Goal: Use online tool/utility: Utilize a website feature to perform a specific function

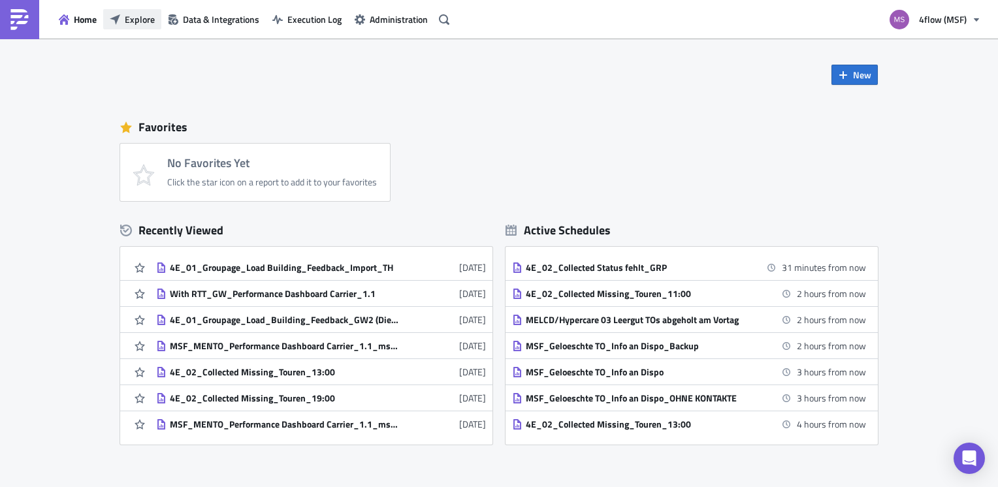
click at [154, 24] on span "Explore" at bounding box center [140, 19] width 30 height 14
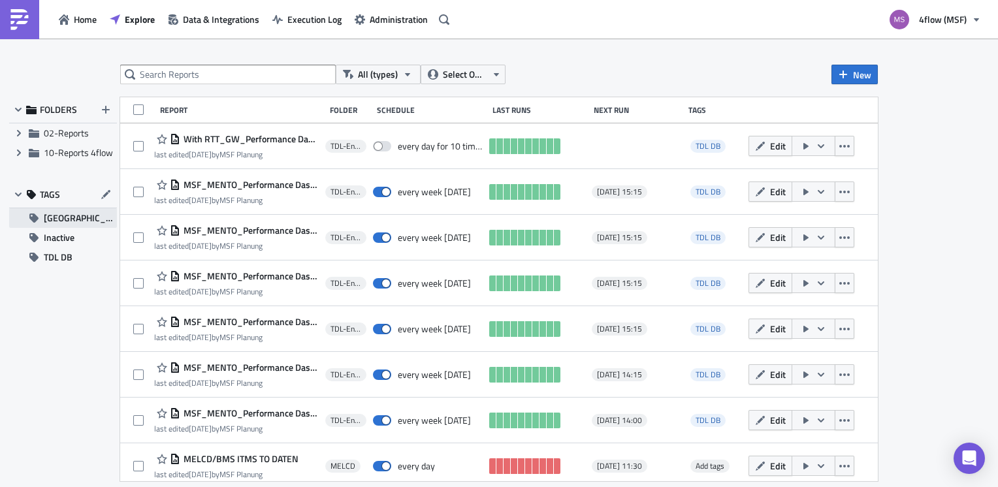
click at [63, 223] on span "[GEOGRAPHIC_DATA]" at bounding box center [80, 218] width 73 height 20
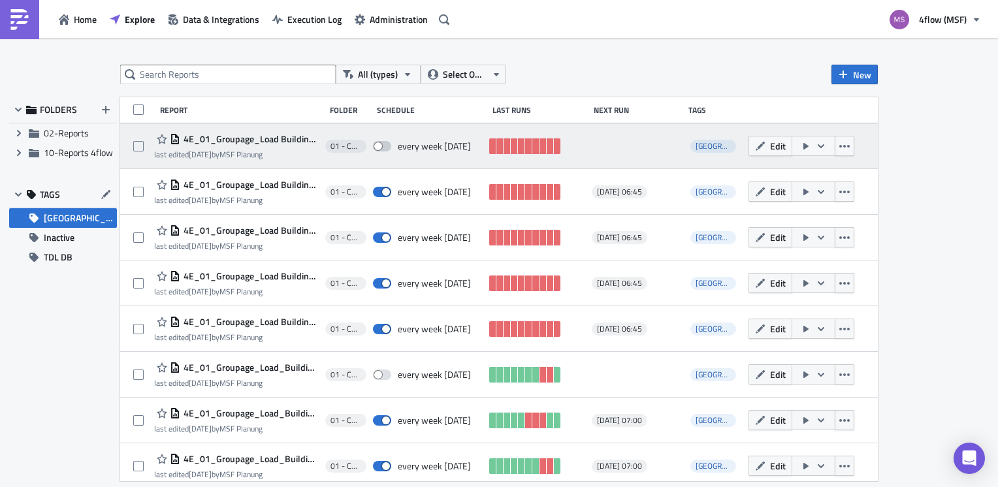
click at [380, 148] on span at bounding box center [382, 146] width 18 height 10
click at [380, 148] on input "checkbox" at bounding box center [380, 146] width 8 height 8
checkbox input "true"
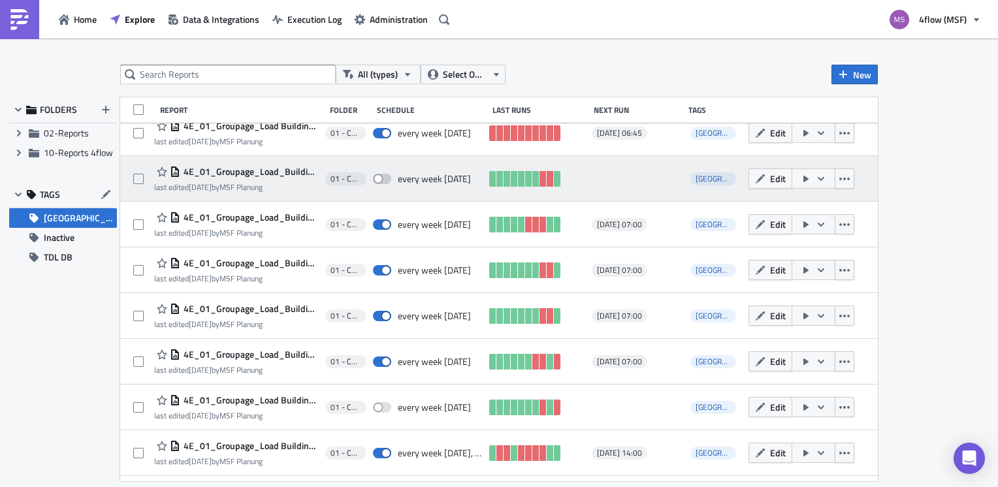
click at [382, 180] on span at bounding box center [382, 179] width 18 height 10
click at [382, 180] on input "checkbox" at bounding box center [380, 179] width 8 height 8
checkbox input "true"
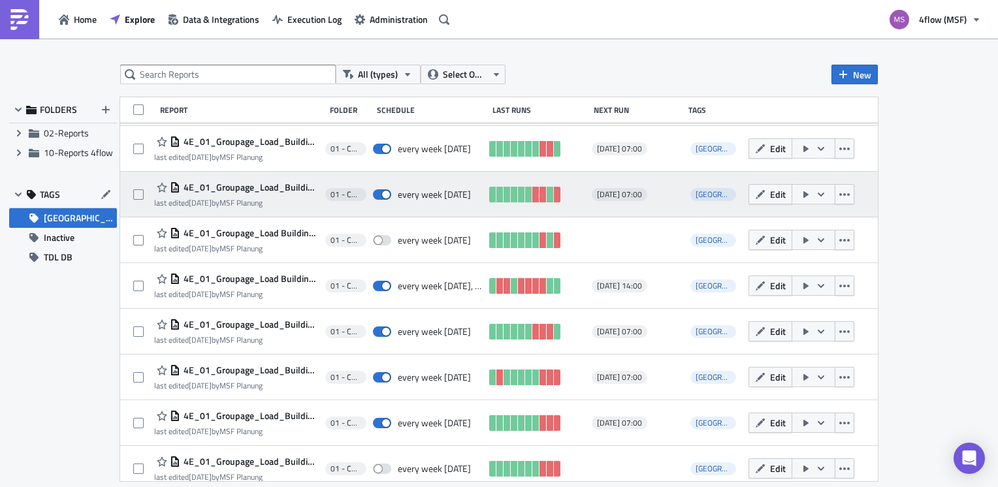
scroll to position [392, 0]
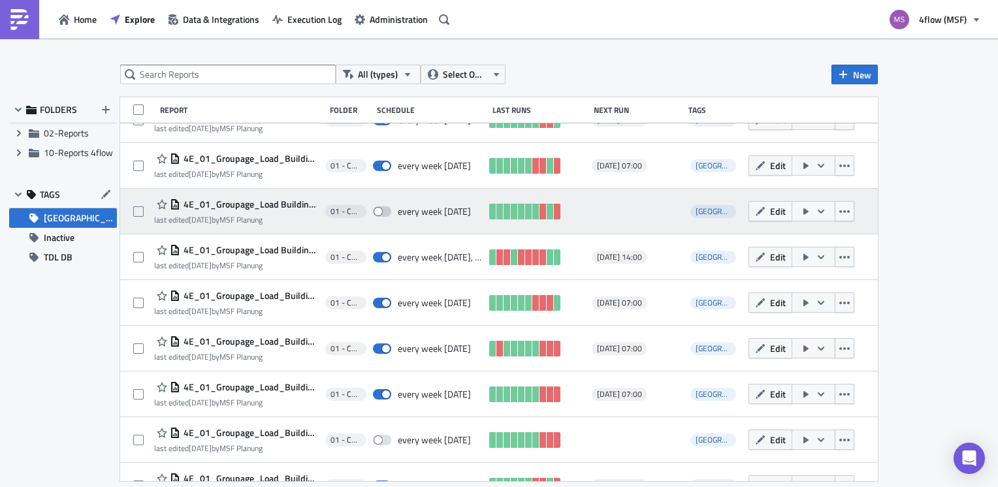
click at [380, 210] on span at bounding box center [382, 211] width 18 height 10
click at [380, 210] on input "checkbox" at bounding box center [380, 212] width 8 height 8
checkbox input "true"
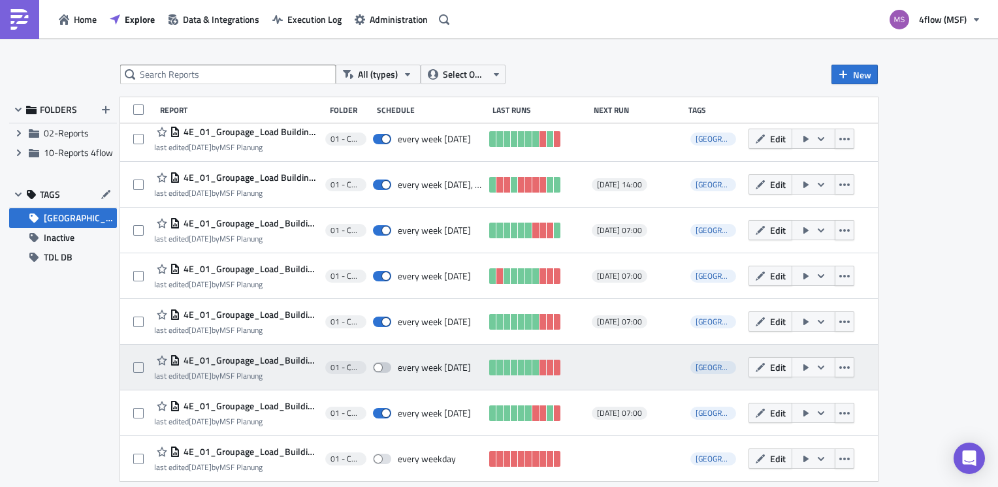
click at [380, 363] on span at bounding box center [382, 368] width 18 height 10
click at [380, 364] on input "checkbox" at bounding box center [380, 368] width 8 height 8
checkbox input "true"
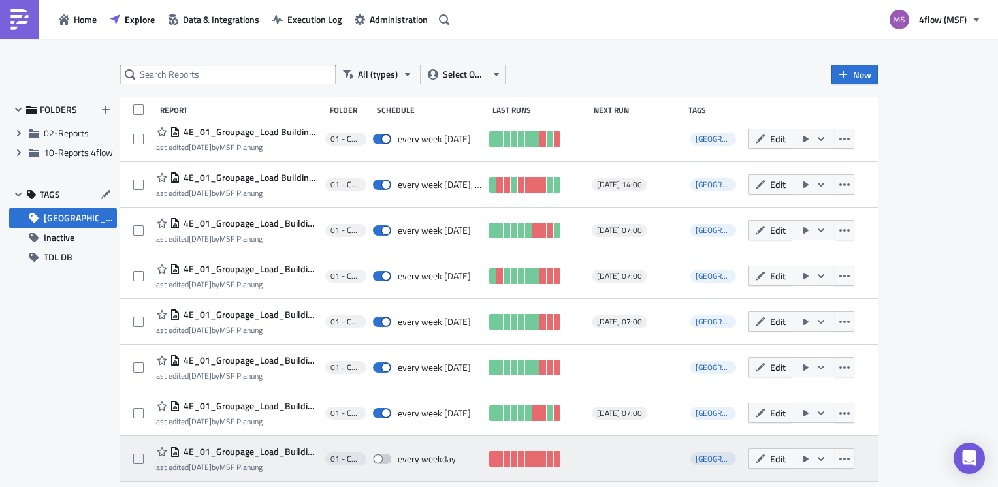
click at [384, 461] on span at bounding box center [382, 459] width 18 height 10
click at [384, 461] on input "checkbox" at bounding box center [380, 459] width 8 height 8
checkbox input "true"
click at [758, 461] on button "Edit" at bounding box center [771, 459] width 44 height 20
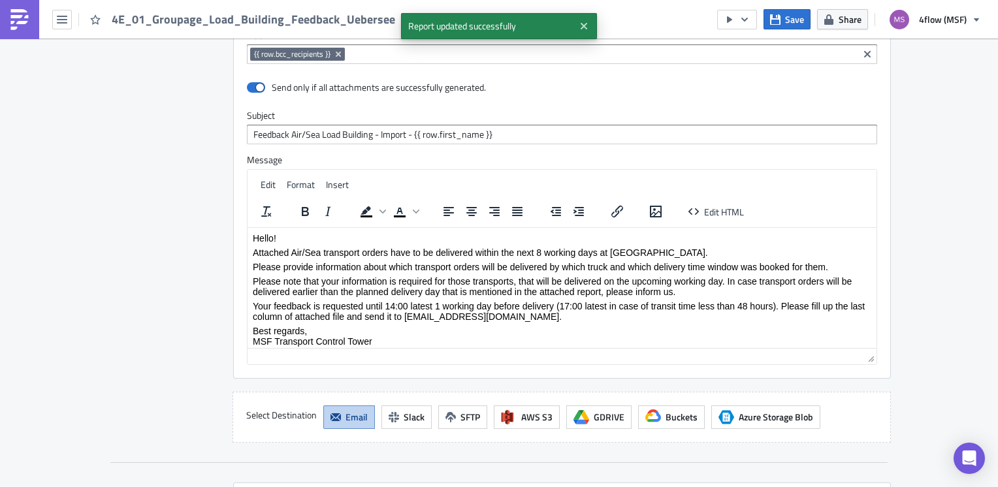
scroll to position [1511, 0]
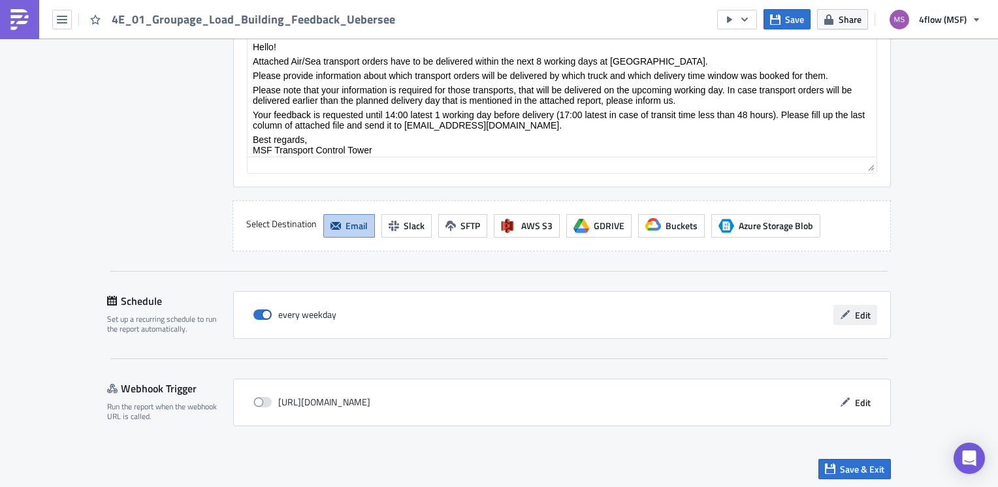
click at [862, 317] on span "Edit" at bounding box center [863, 315] width 16 height 14
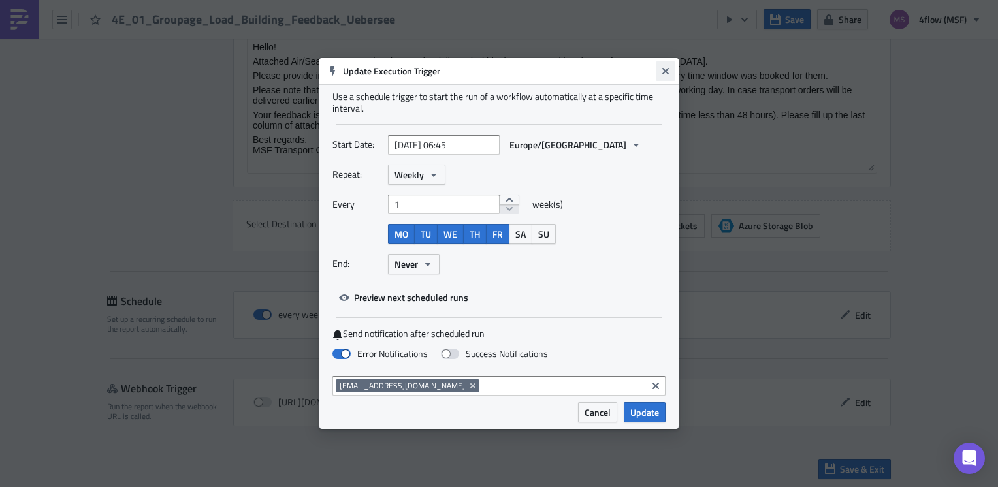
click at [672, 78] on button "Close" at bounding box center [666, 71] width 20 height 20
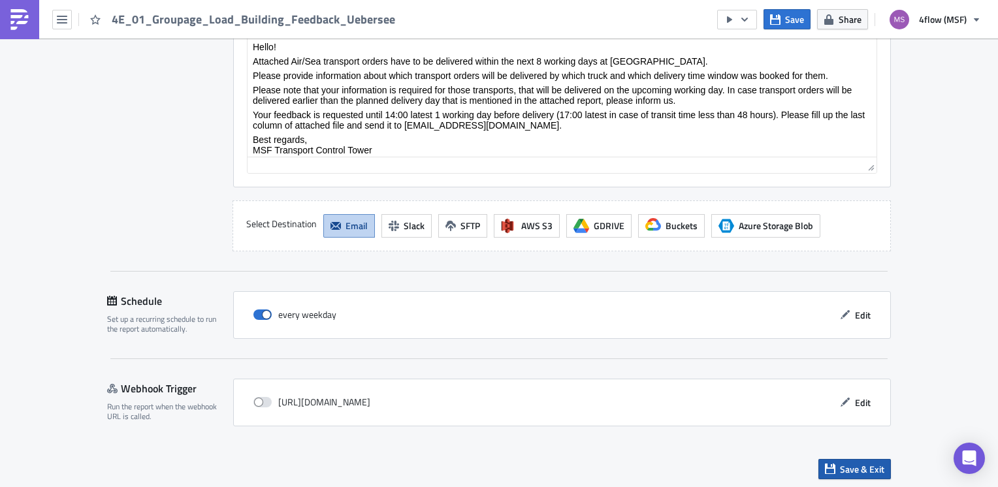
click at [840, 463] on span "Save & Exit" at bounding box center [862, 470] width 44 height 14
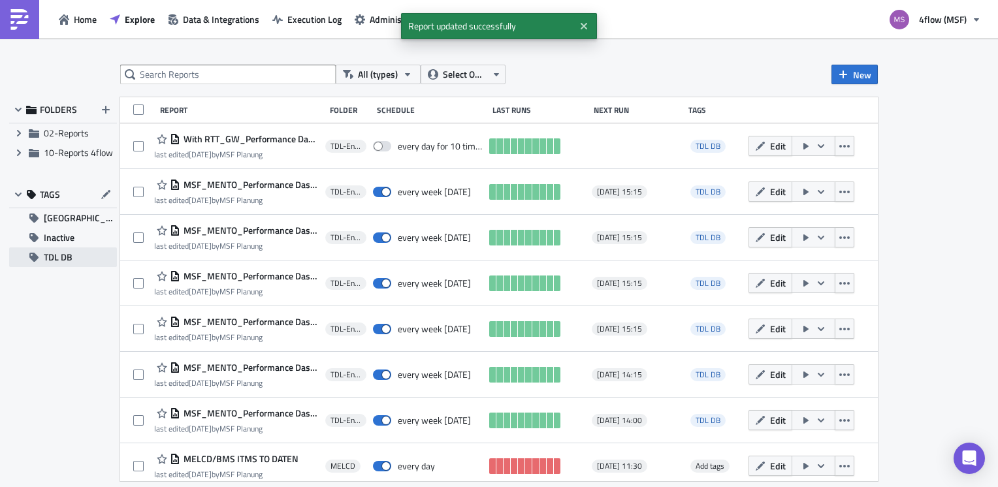
click at [73, 259] on button "TDL DB" at bounding box center [63, 258] width 108 height 20
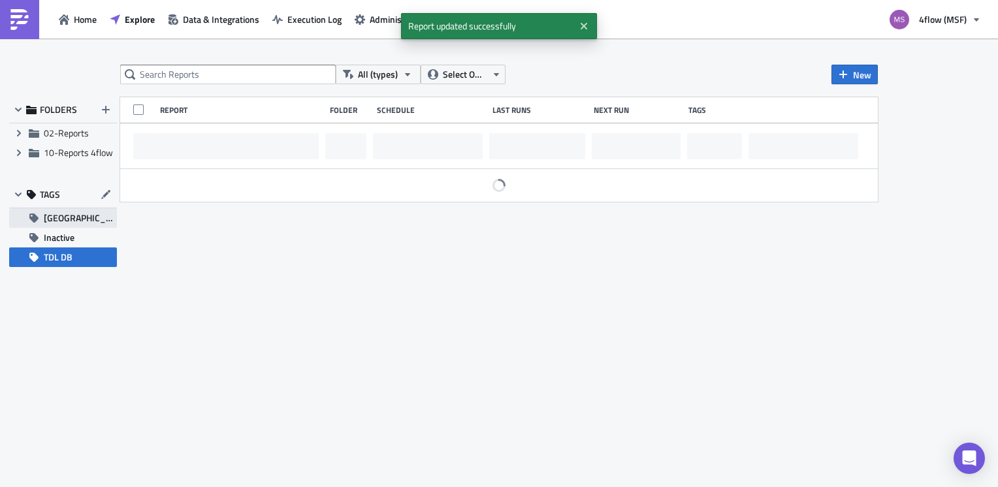
click at [73, 220] on span "[GEOGRAPHIC_DATA]" at bounding box center [80, 218] width 73 height 20
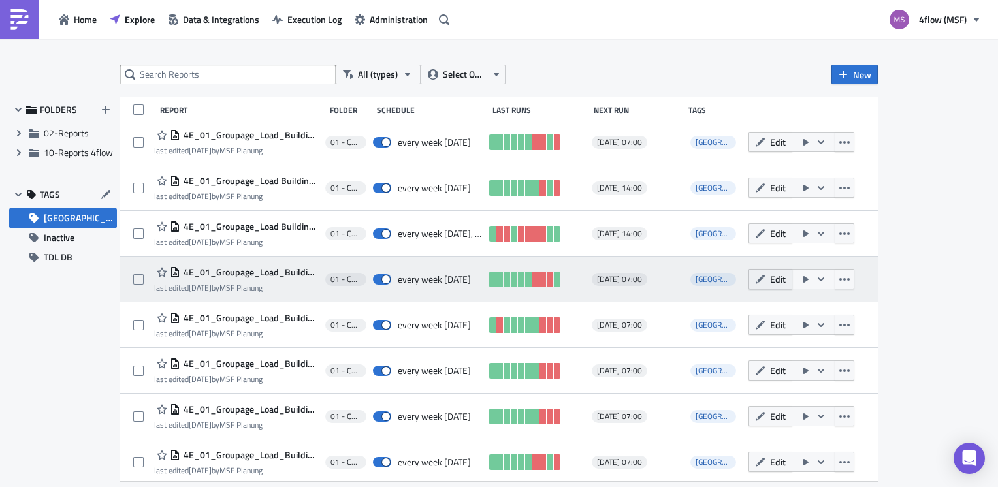
scroll to position [464, 0]
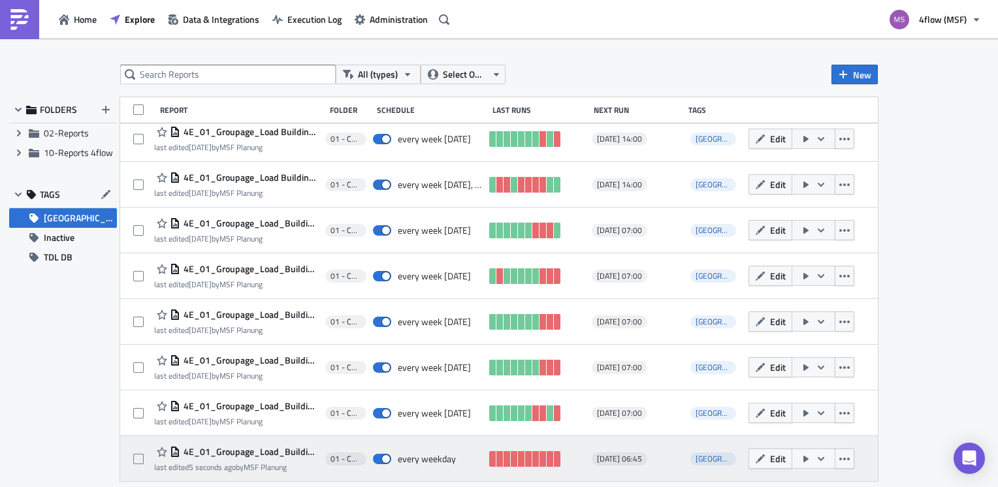
click at [816, 455] on icon "button" at bounding box center [821, 459] width 10 height 10
click at [756, 461] on icon "button" at bounding box center [760, 458] width 9 height 9
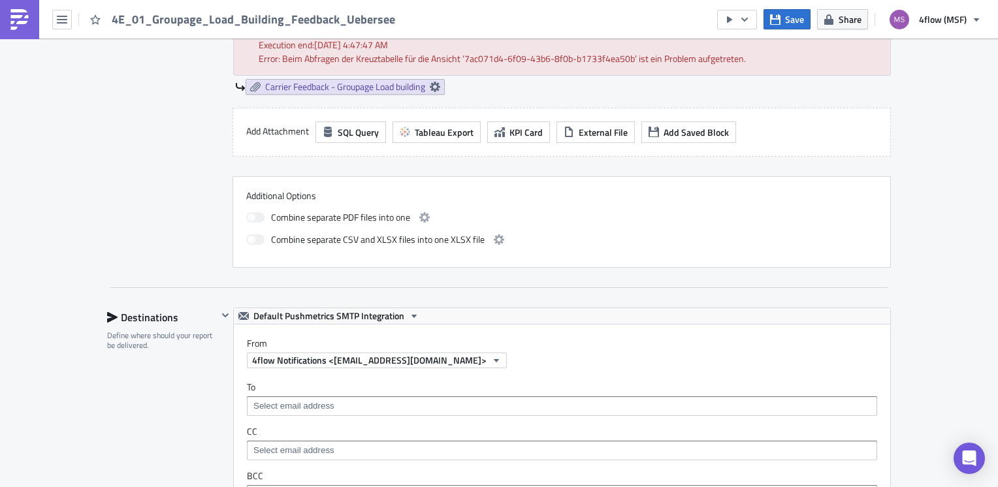
scroll to position [1511, 0]
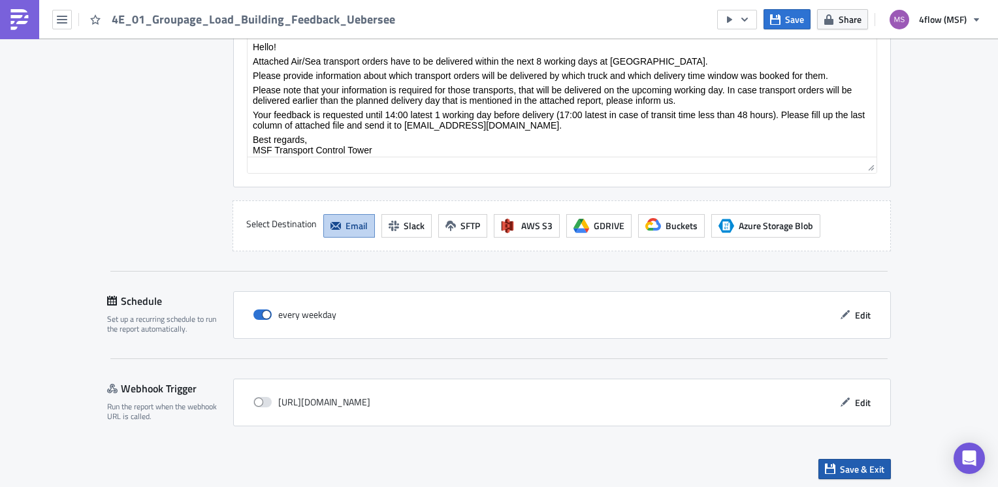
click at [845, 463] on span "Save & Exit" at bounding box center [862, 470] width 44 height 14
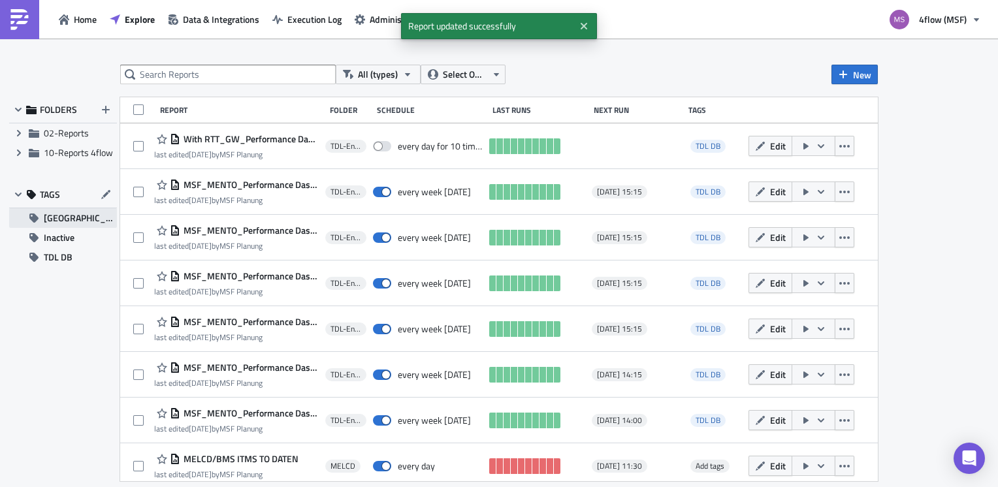
click at [78, 221] on span "[GEOGRAPHIC_DATA]" at bounding box center [80, 218] width 73 height 20
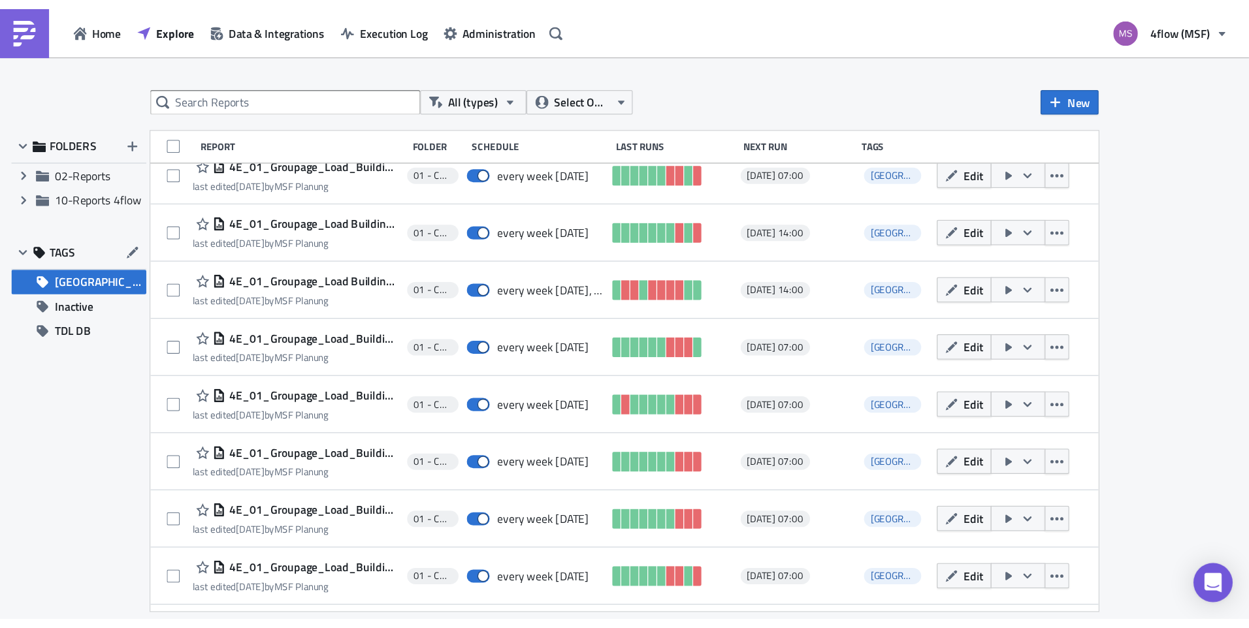
scroll to position [464, 0]
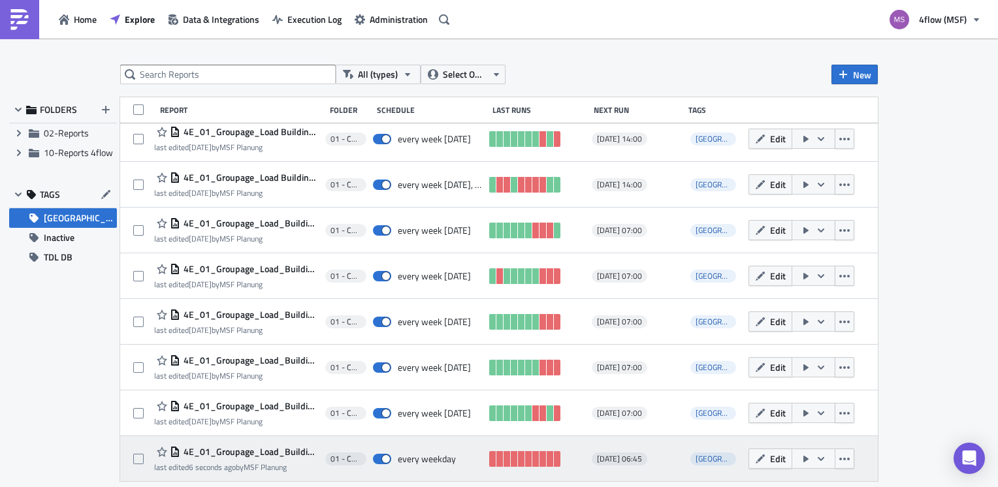
click at [801, 461] on icon "button" at bounding box center [806, 459] width 10 height 10
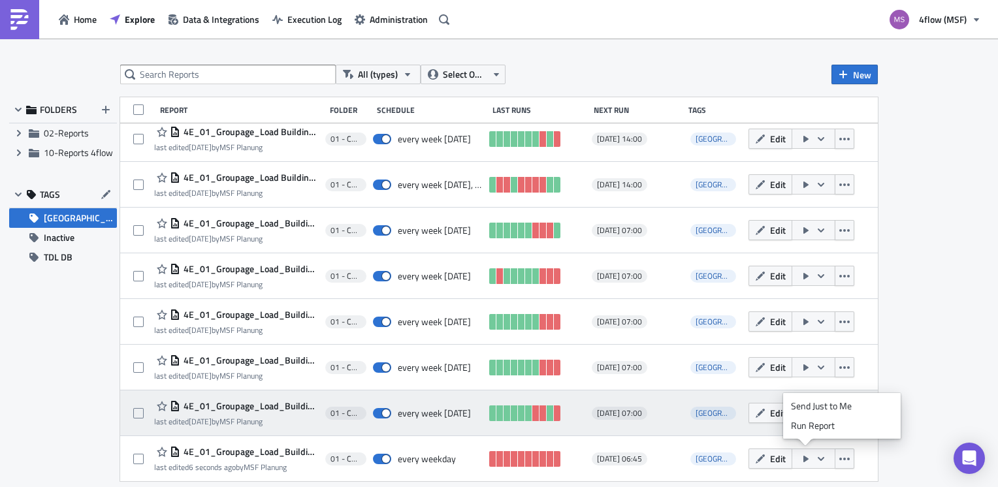
click at [817, 427] on div "Run Report" at bounding box center [842, 425] width 102 height 13
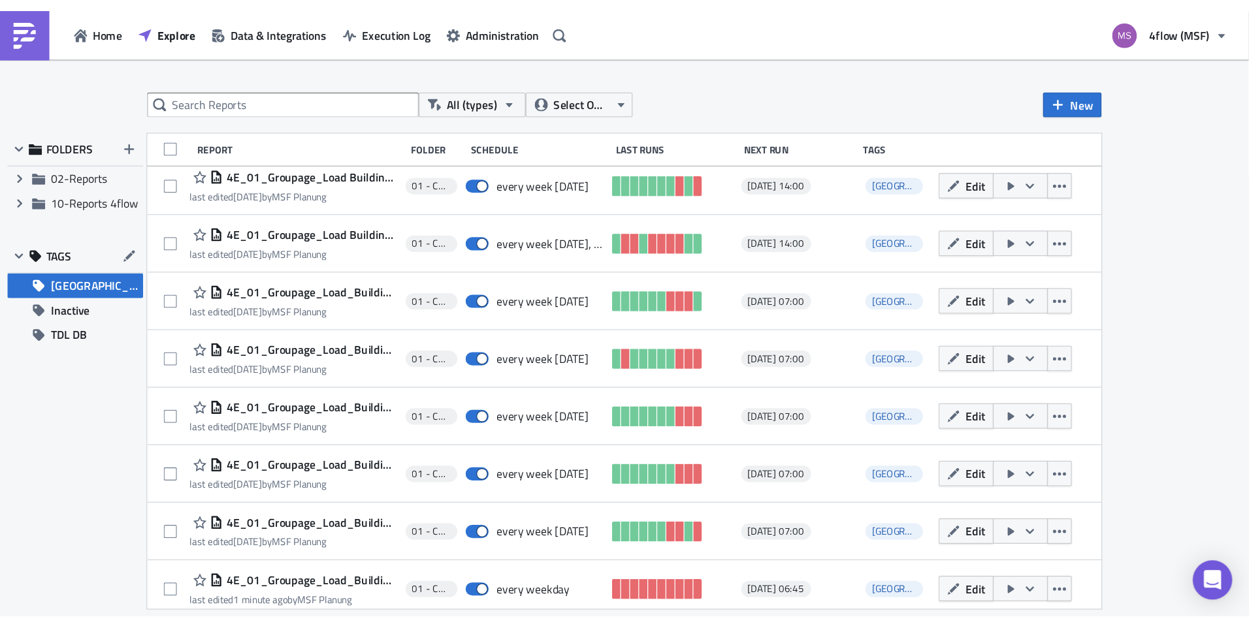
scroll to position [324, 0]
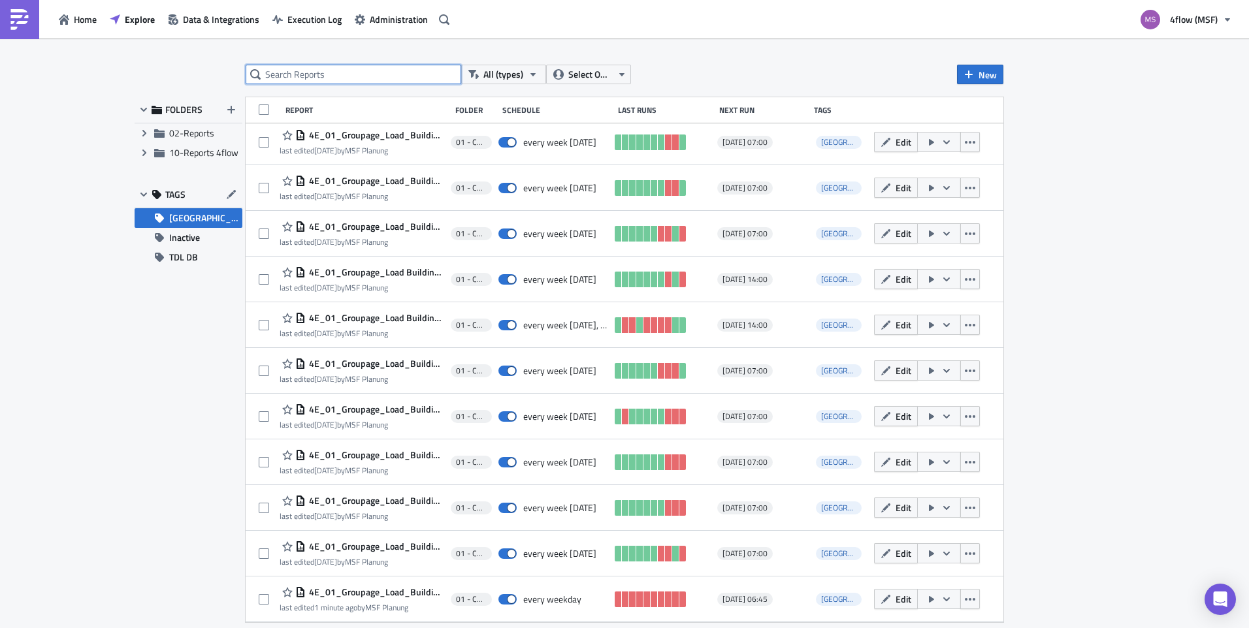
click at [329, 76] on input "text" at bounding box center [354, 75] width 216 height 20
type input "leergut"
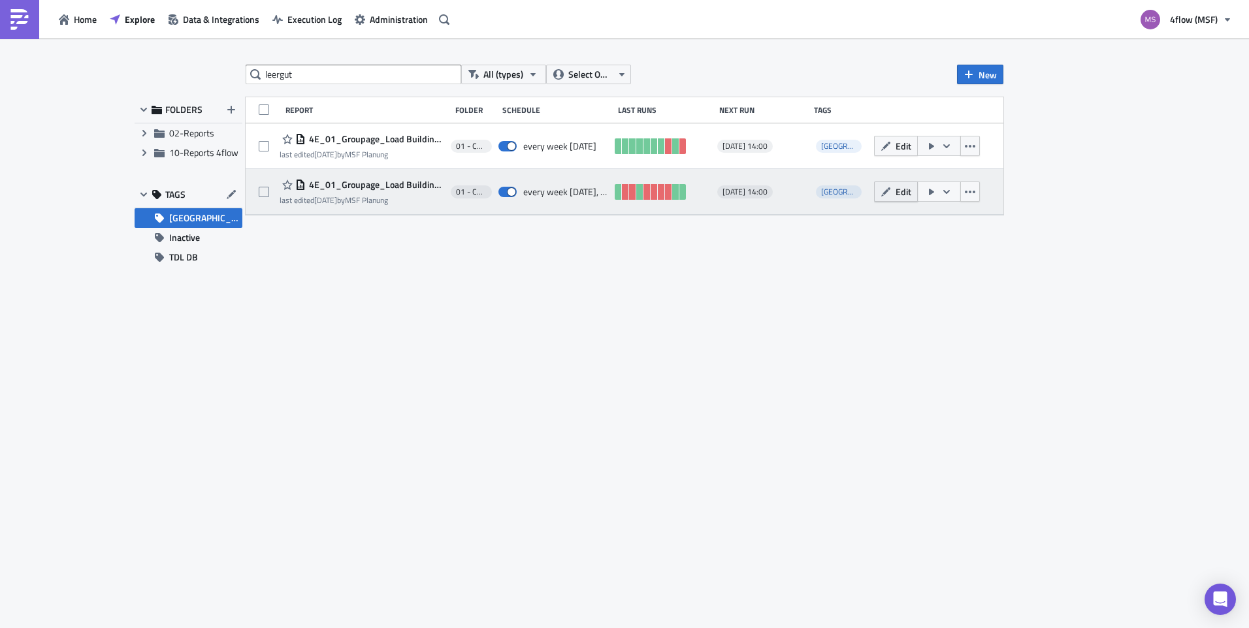
click at [899, 197] on span "Edit" at bounding box center [904, 192] width 16 height 14
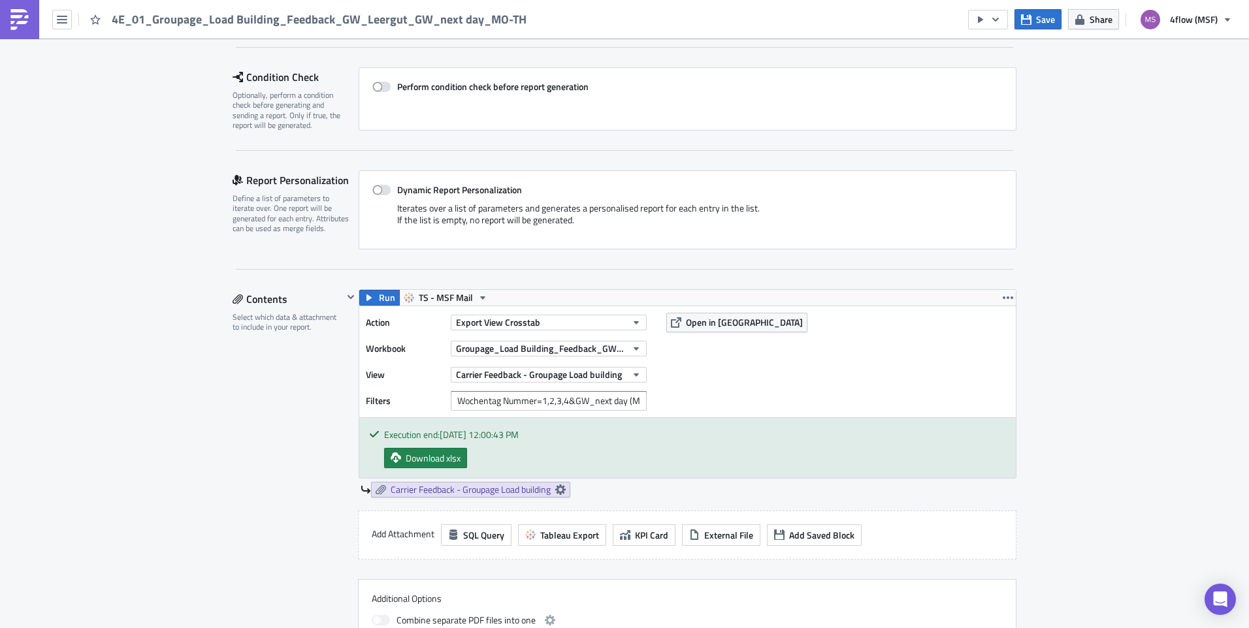
scroll to position [261, 0]
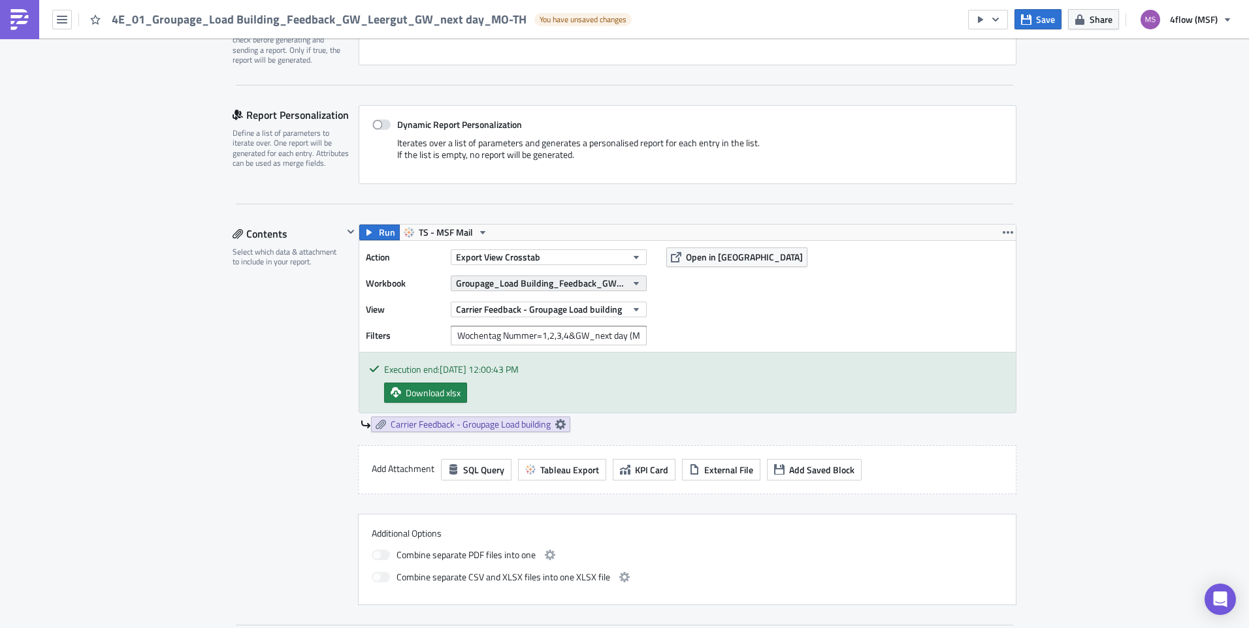
click at [638, 282] on button "Groupage_Load Building_Feedback_GW_Leergut" at bounding box center [549, 284] width 196 height 16
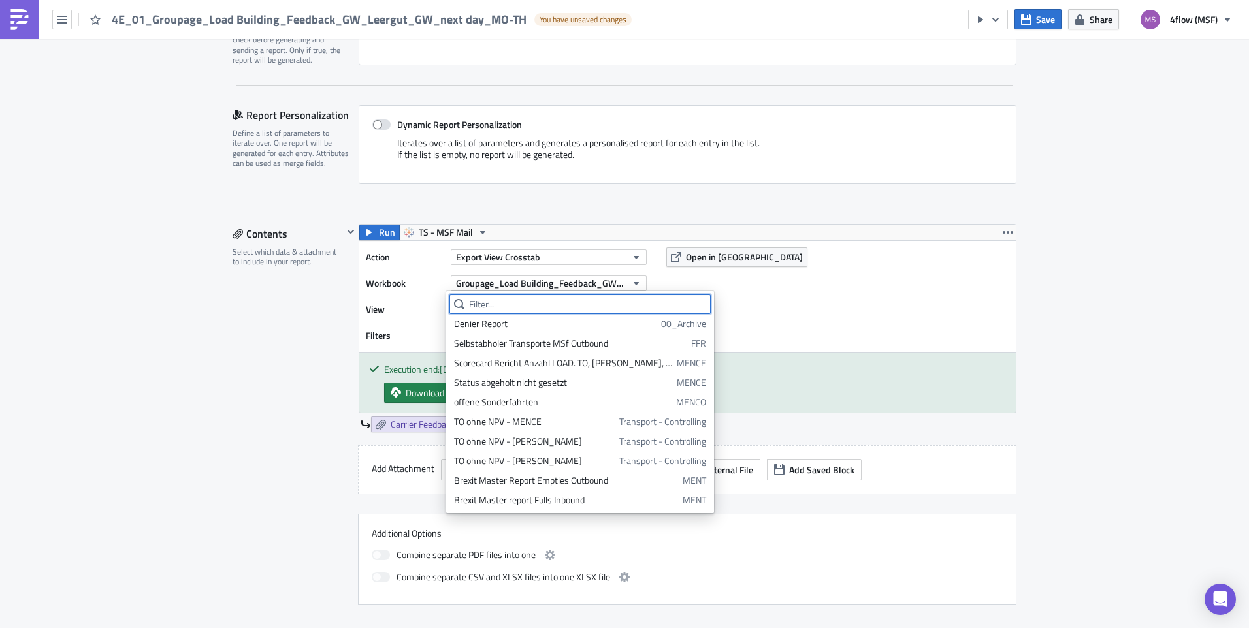
scroll to position [0, 0]
click at [998, 286] on div "01 - Carrier Performance Edit " 4E_01_Groupage_Load Building_Feedback_GW_Leergu…" at bounding box center [624, 619] width 1249 height 1685
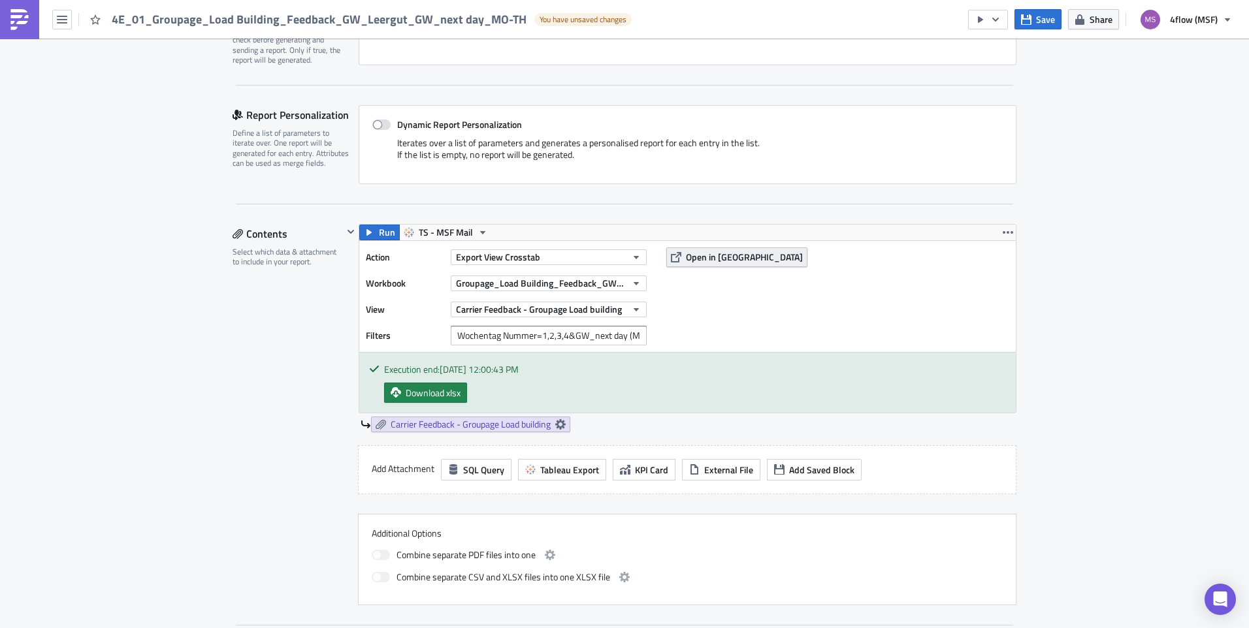
click at [704, 257] on span "Open in Tableau" at bounding box center [744, 257] width 117 height 14
click at [611, 341] on input "Wochentag Nummer=1,2,3,4&GW_next day (MO-DO)=include" at bounding box center [549, 336] width 196 height 20
click at [903, 342] on div "Action Export View Crosstab Workbook Groupage_Load Building_Feedback_GW_Leergut…" at bounding box center [687, 296] width 657 height 111
click at [596, 340] on input "Wochentag Nummer=1,2,3,4&GW_next day (MO-DO)=include" at bounding box center [549, 336] width 196 height 20
click at [998, 227] on div "01 - Carrier Performance Edit " 4E_01_Groupage_Load Building_Feedback_GW_Leergu…" at bounding box center [624, 619] width 1249 height 1685
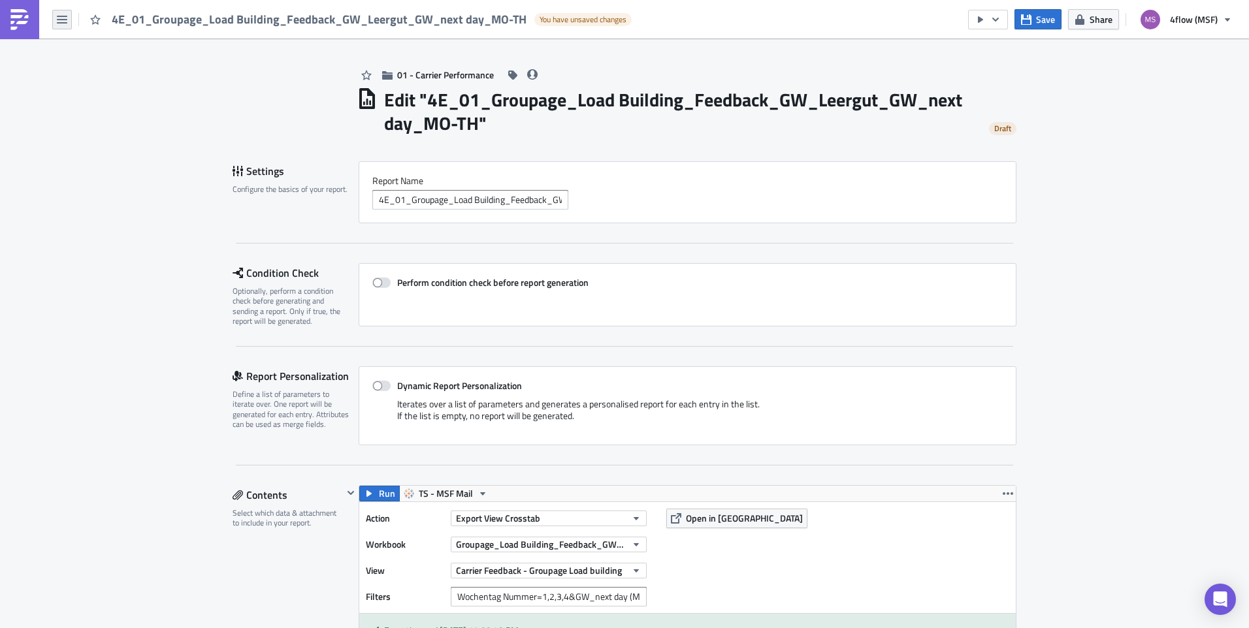
drag, startPoint x: 73, startPoint y: 18, endPoint x: 64, endPoint y: 24, distance: 10.9
click at [73, 18] on div "4E_01_Groupage_Load Building_Feedback_GW_Leergut_GW_next day_MO-TH You have uns…" at bounding box center [319, 19] width 638 height 39
click at [64, 24] on icon "button" at bounding box center [62, 19] width 10 height 10
click at [97, 72] on div "Home" at bounding box center [118, 71] width 87 height 13
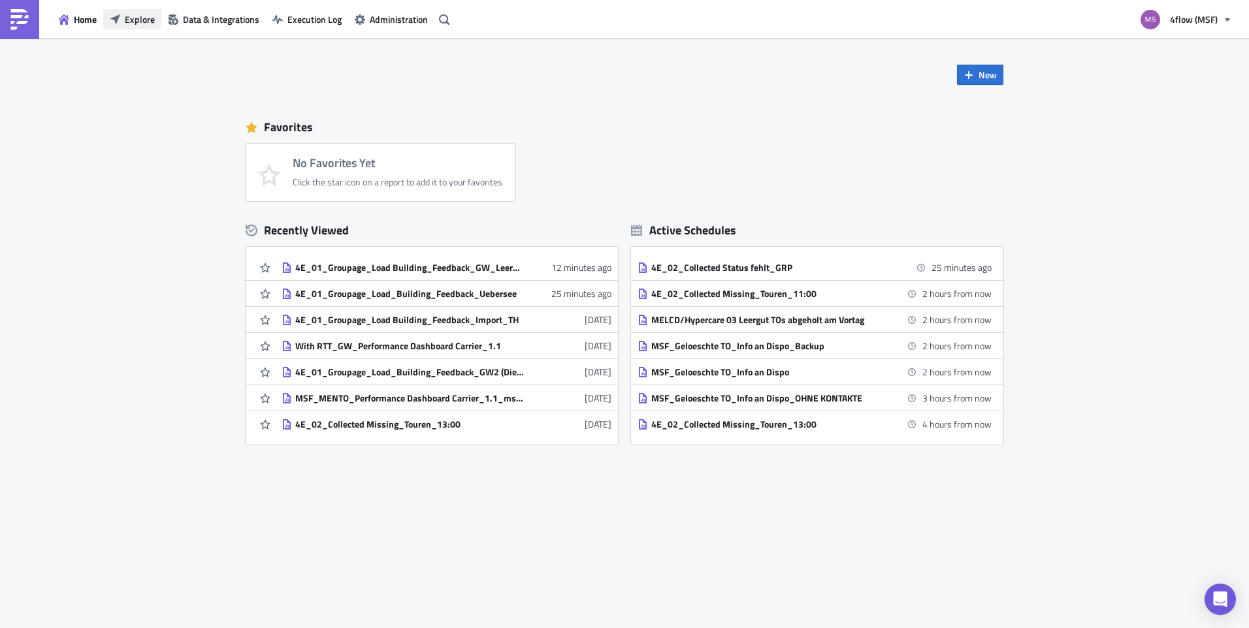
click at [152, 11] on button "Explore" at bounding box center [132, 19] width 58 height 20
